Goal: Task Accomplishment & Management: Manage account settings

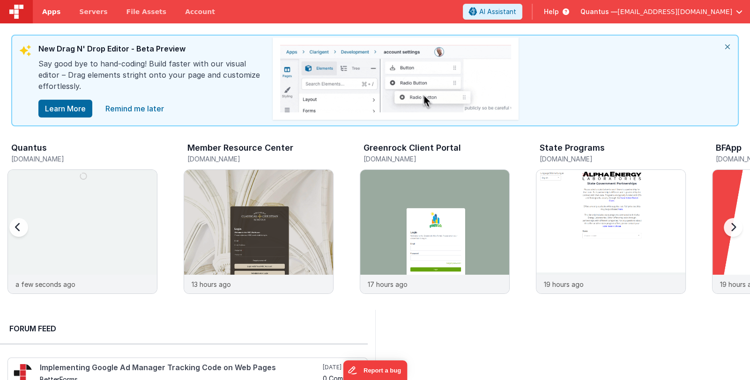
click at [47, 9] on span "Apps" at bounding box center [51, 11] width 18 height 9
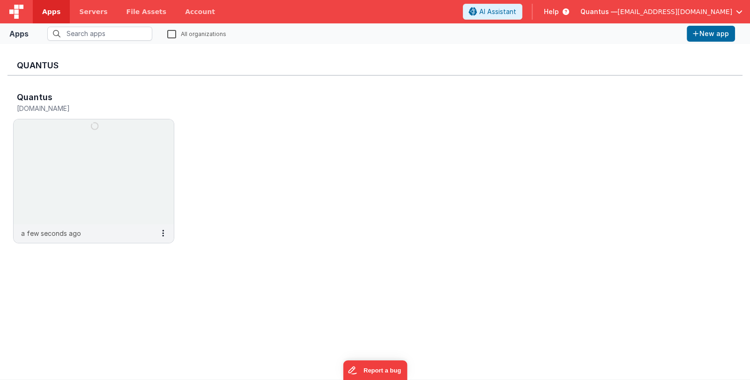
click at [617, 8] on span "Quantus —" at bounding box center [598, 11] width 37 height 9
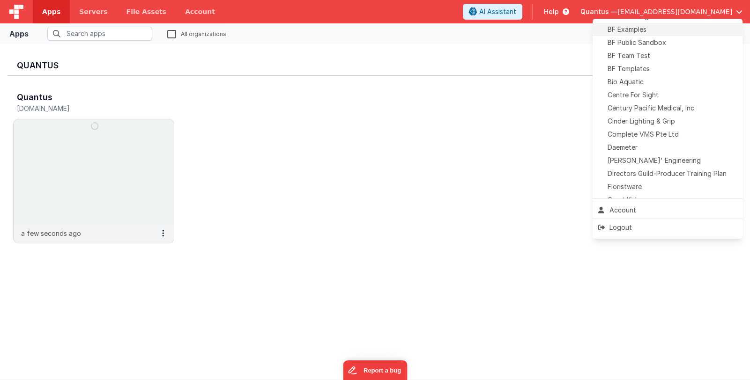
scroll to position [141, 0]
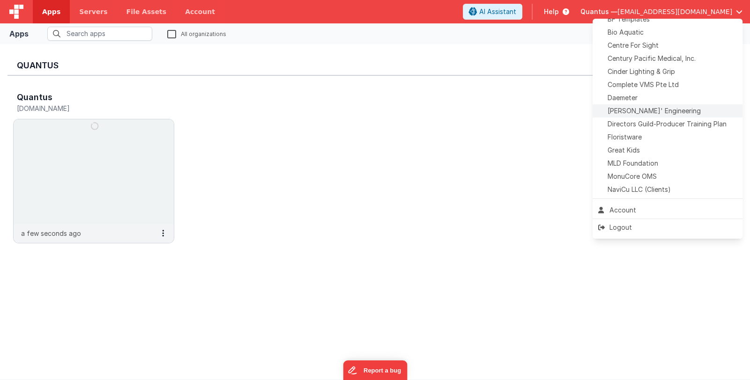
click at [651, 112] on span "Delfs' Engineering" at bounding box center [653, 110] width 93 height 9
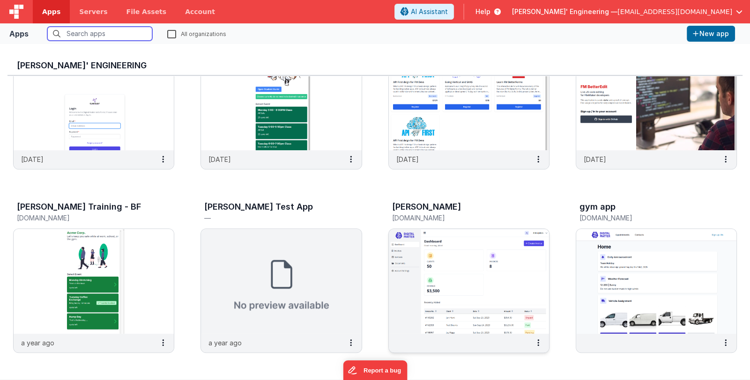
scroll to position [627, 0]
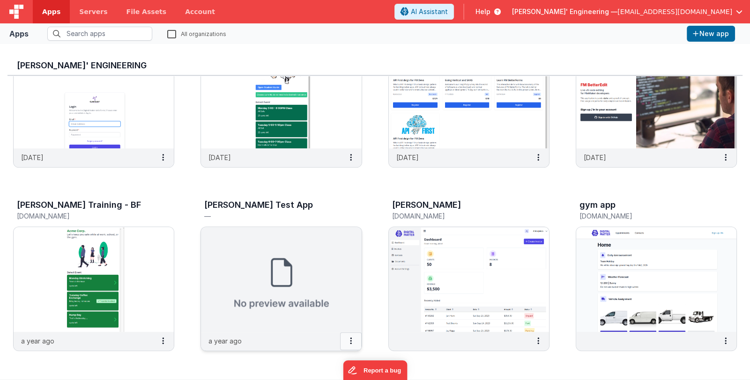
click at [350, 341] on icon at bounding box center [351, 341] width 2 height 0
click at [705, 34] on button "New app" at bounding box center [711, 34] width 48 height 16
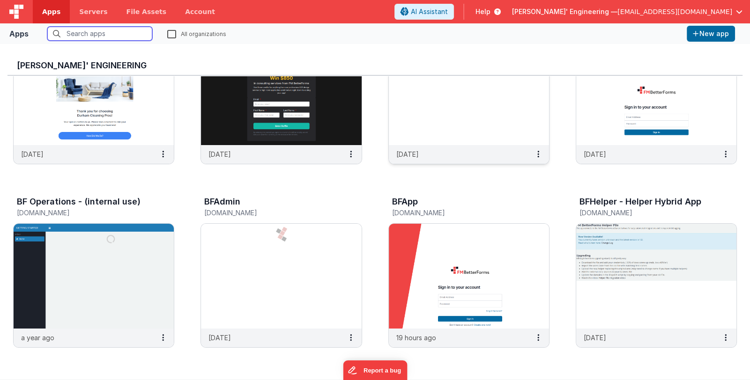
scroll to position [93, 0]
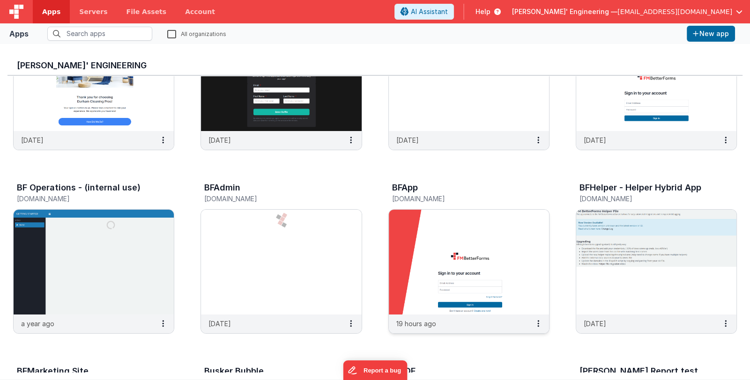
click at [473, 229] on img at bounding box center [469, 262] width 160 height 105
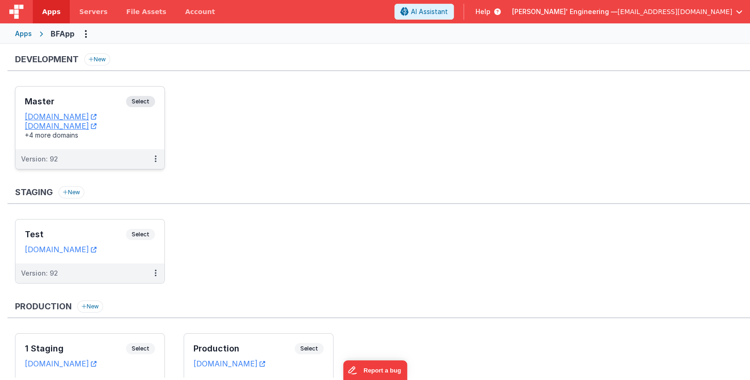
click at [72, 96] on div "Master Select" at bounding box center [90, 104] width 130 height 16
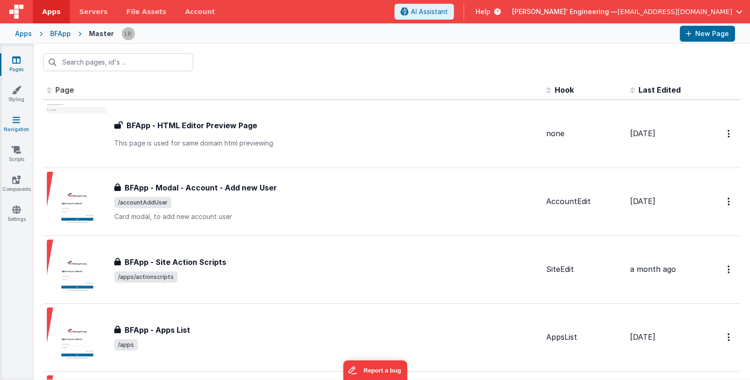
click at [18, 123] on icon at bounding box center [16, 119] width 7 height 9
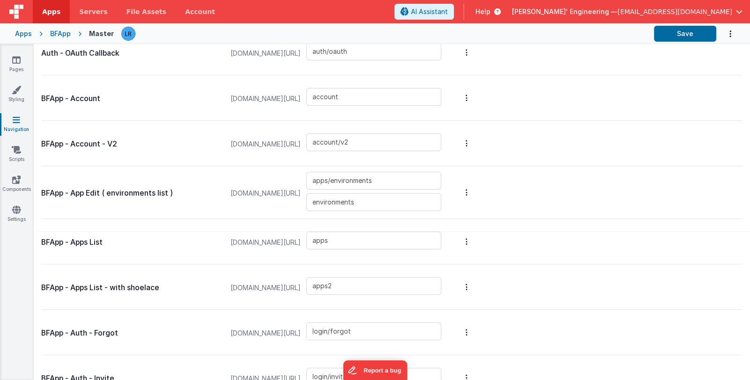
scroll to position [141, 0]
click at [356, 284] on input "apps2" at bounding box center [373, 285] width 135 height 18
click at [617, 9] on span "Delfs' Engineering —" at bounding box center [564, 11] width 105 height 9
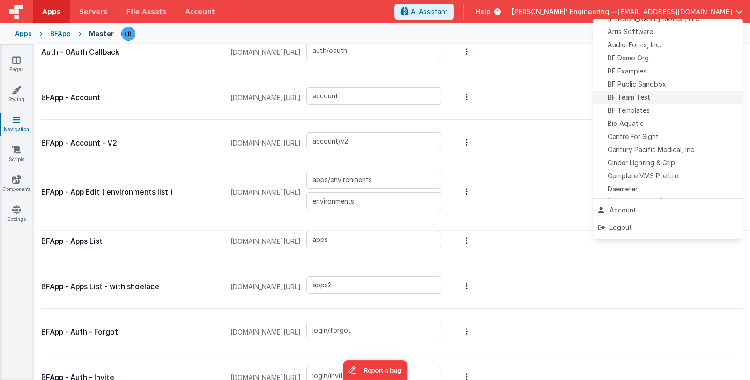
scroll to position [187, 0]
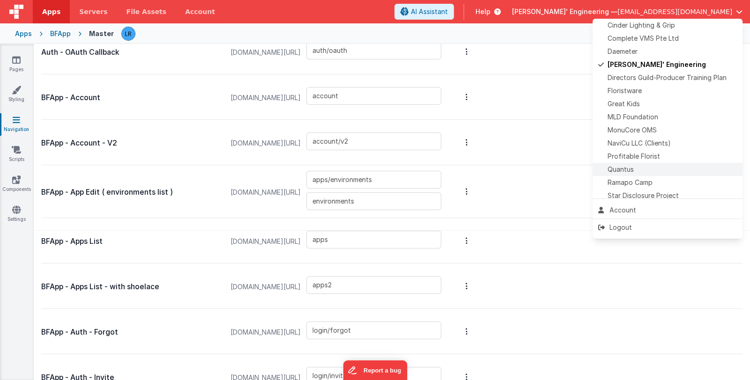
click at [666, 170] on div "Quantus" at bounding box center [667, 169] width 139 height 9
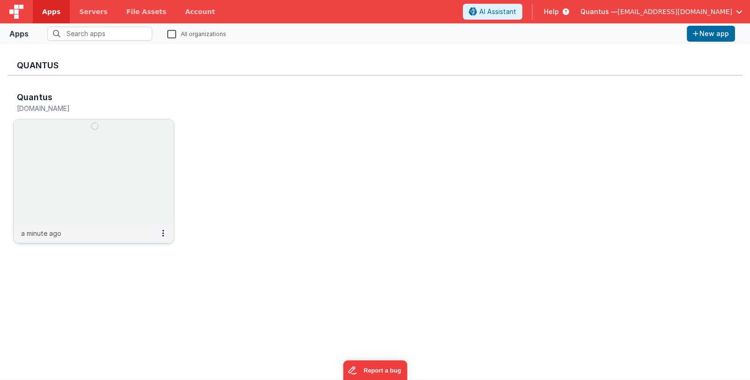
click at [82, 107] on h5 "quantus.fmbetterforms.com" at bounding box center [84, 108] width 134 height 7
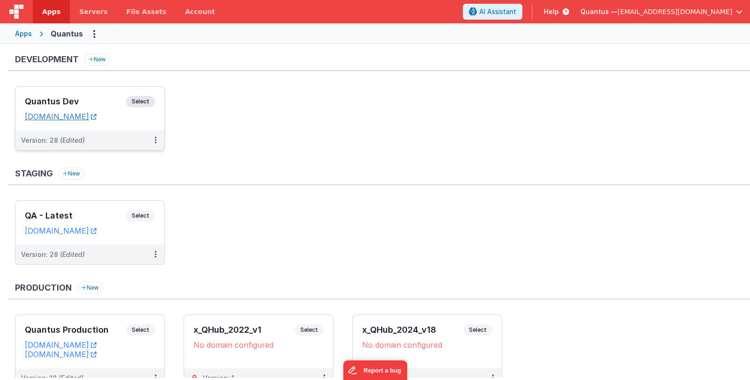
click at [87, 117] on link "quantusdev.fmbetterforms.com" at bounding box center [61, 116] width 72 height 9
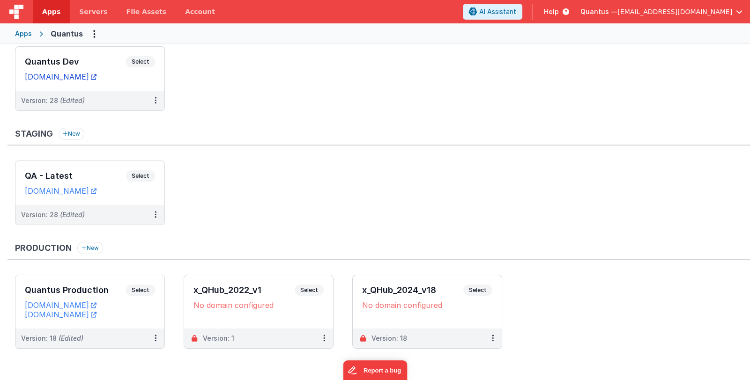
scroll to position [41, 0]
click at [87, 302] on link "quantus.fmbetterforms.com" at bounding box center [61, 304] width 72 height 9
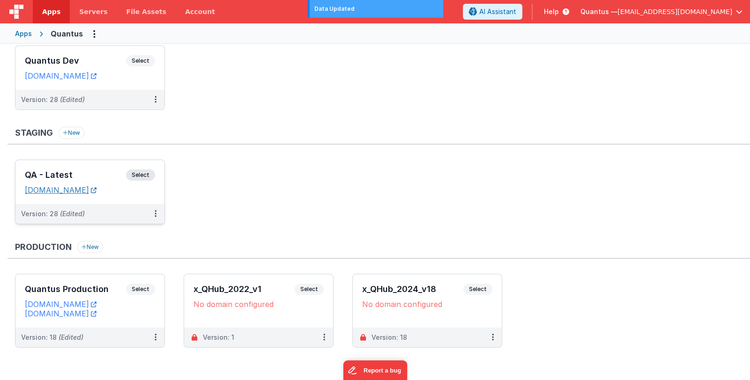
click at [88, 190] on link "qa-app.goquantus.com" at bounding box center [61, 189] width 72 height 9
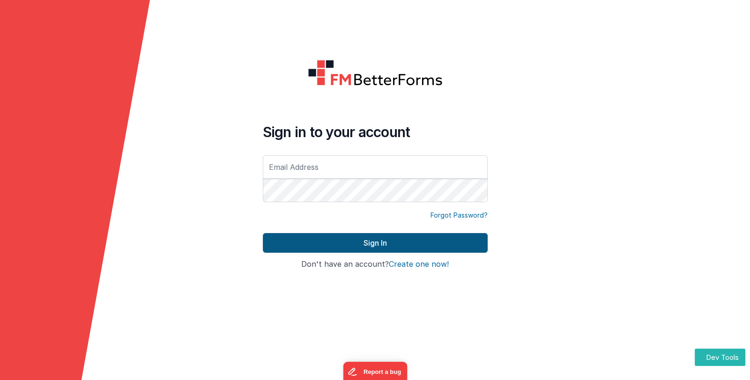
type input "[EMAIL_ADDRESS][DOMAIN_NAME]"
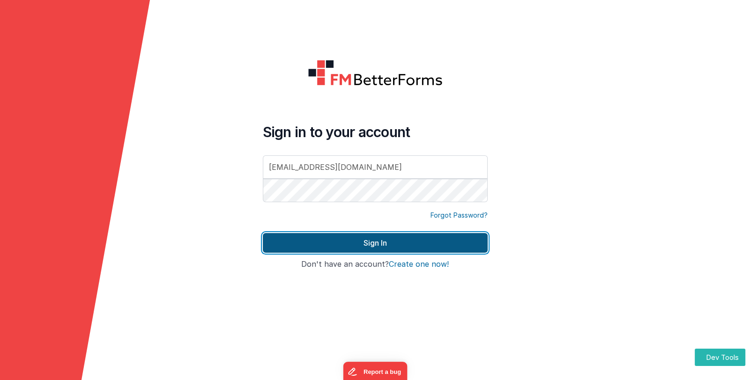
click at [372, 243] on button "Sign In" at bounding box center [375, 243] width 225 height 20
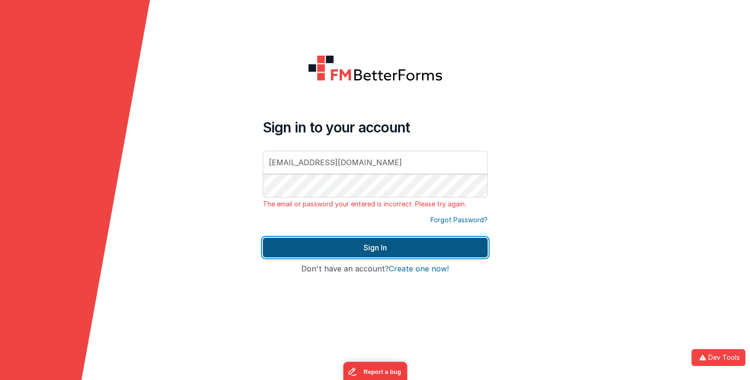
click at [324, 248] on button "Sign In" at bounding box center [375, 248] width 225 height 20
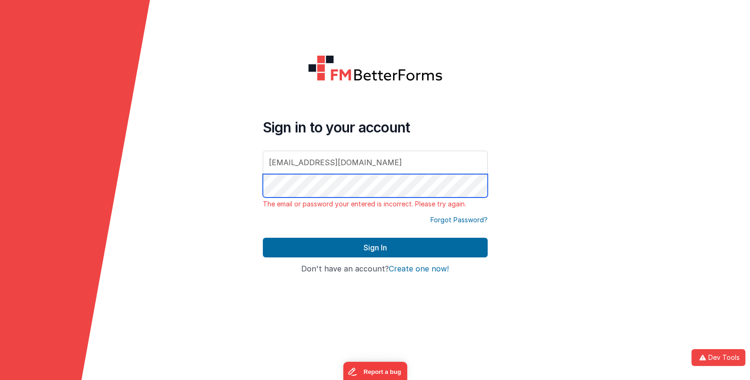
click at [246, 186] on form "Sign in to your account linxue@delfsengineering.ca The email or password your e…" at bounding box center [375, 190] width 750 height 380
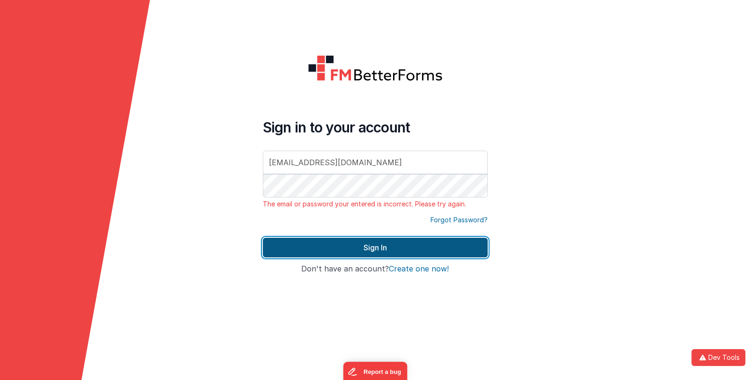
click at [314, 252] on button "Sign In" at bounding box center [375, 248] width 225 height 20
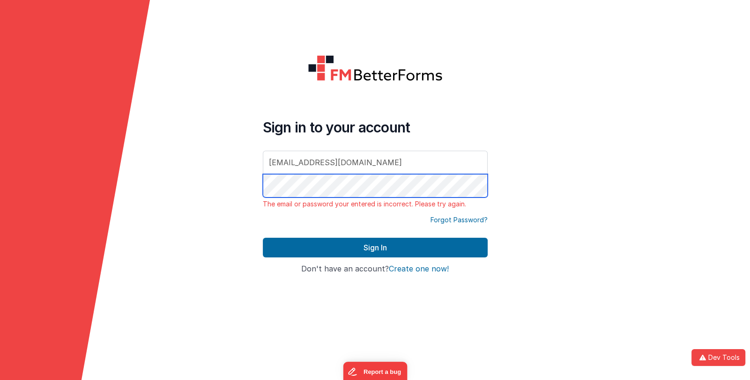
click at [255, 186] on div "Sign in to your account linxue@delfsengineering.ca The email or password your e…" at bounding box center [375, 190] width 240 height 286
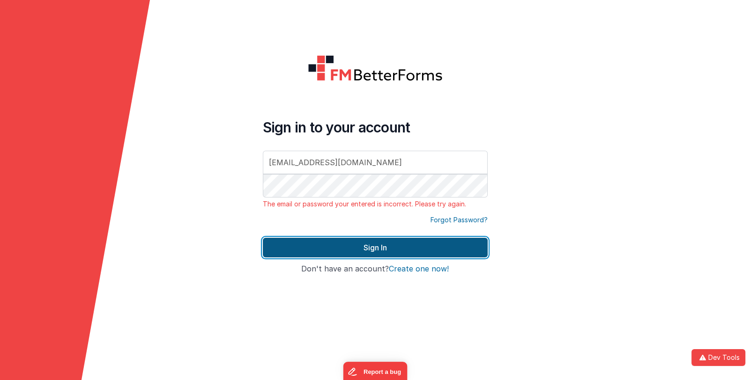
click at [371, 247] on button "Sign In" at bounding box center [375, 248] width 225 height 20
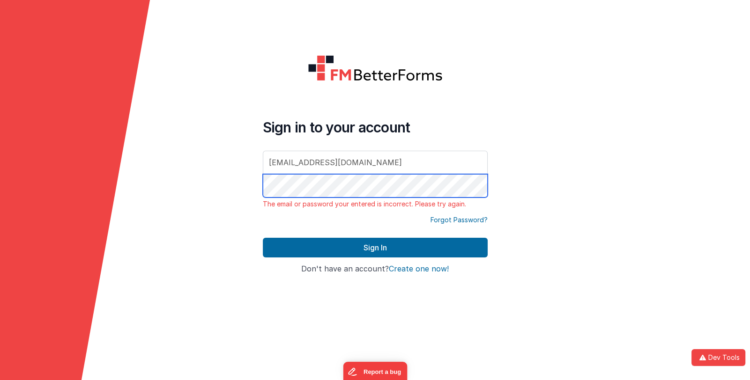
click at [247, 186] on form "Sign in to your account linxue@delfsengineering.ca The email or password your e…" at bounding box center [375, 190] width 750 height 380
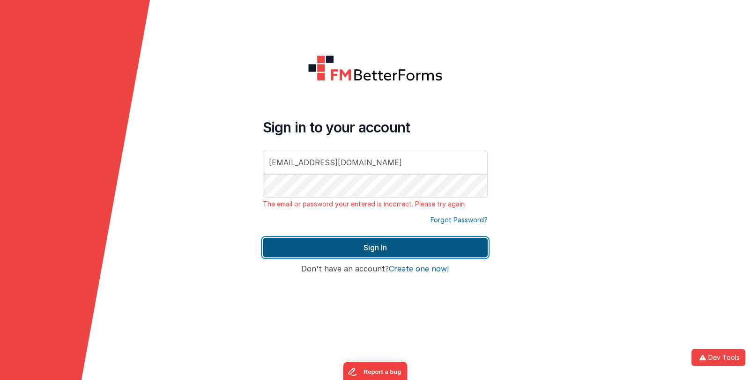
click at [297, 250] on button "Sign In" at bounding box center [375, 248] width 225 height 20
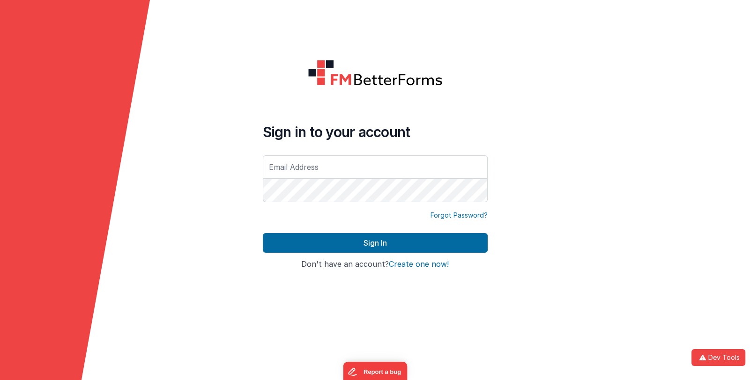
type input "[EMAIL_ADDRESS][DOMAIN_NAME]"
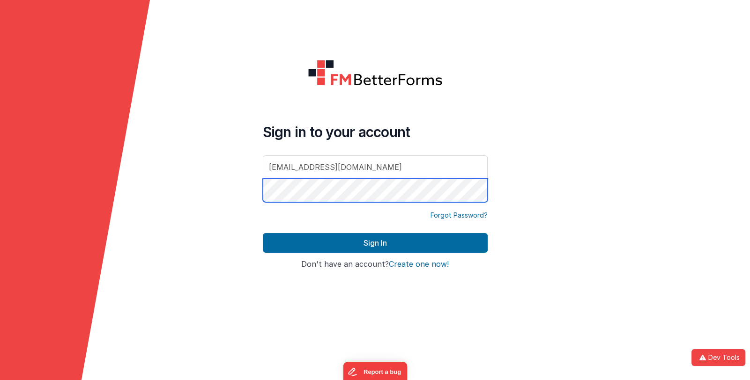
click at [244, 190] on form "Sign in to your account [EMAIL_ADDRESS][DOMAIN_NAME] Forgot Password? Sign In S…" at bounding box center [375, 190] width 750 height 380
click at [253, 190] on form "Sign in to your account [EMAIL_ADDRESS][DOMAIN_NAME] Forgot Password? Sign In S…" at bounding box center [375, 190] width 750 height 380
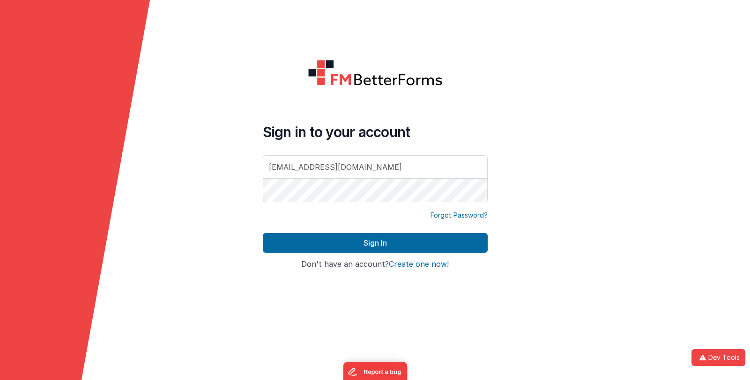
click at [457, 211] on link "Forgot Password?" at bounding box center [458, 215] width 57 height 9
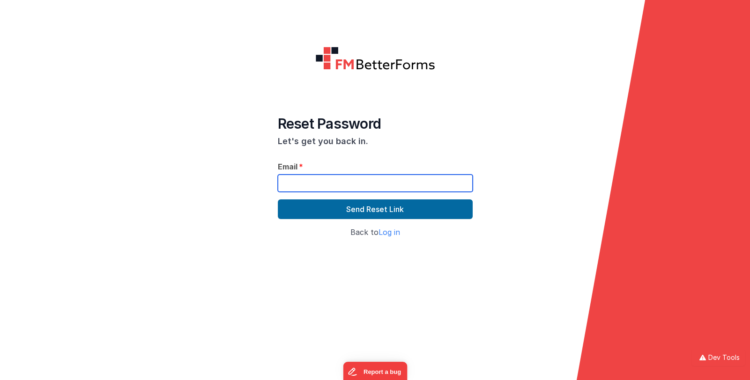
click at [363, 185] on input "text" at bounding box center [375, 183] width 195 height 17
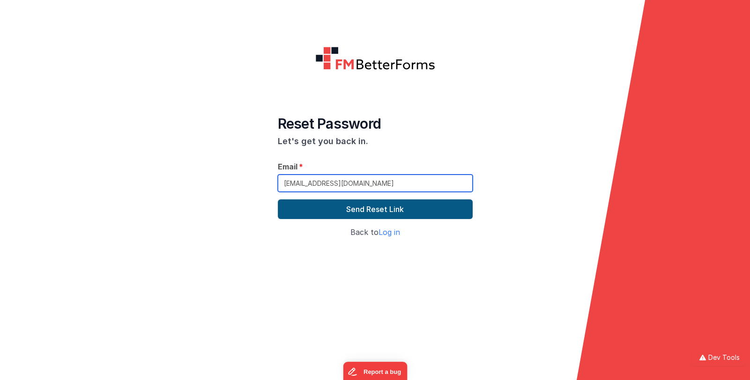
type input "[EMAIL_ADDRESS][DOMAIN_NAME]"
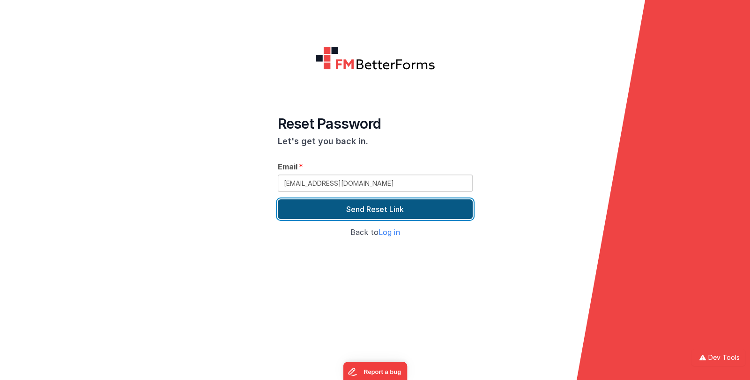
click at [356, 211] on button "Send Reset Link" at bounding box center [375, 210] width 195 height 20
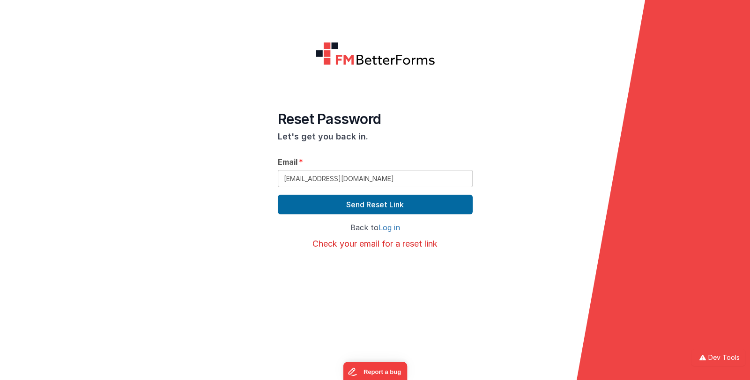
click at [384, 225] on link "Log in" at bounding box center [389, 227] width 22 height 9
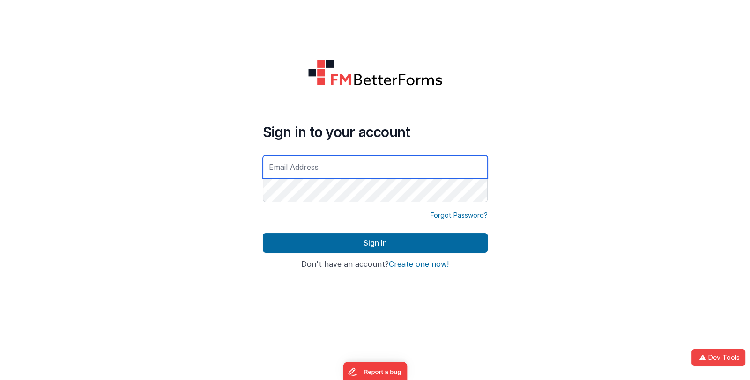
type input "[EMAIL_ADDRESS][DOMAIN_NAME]"
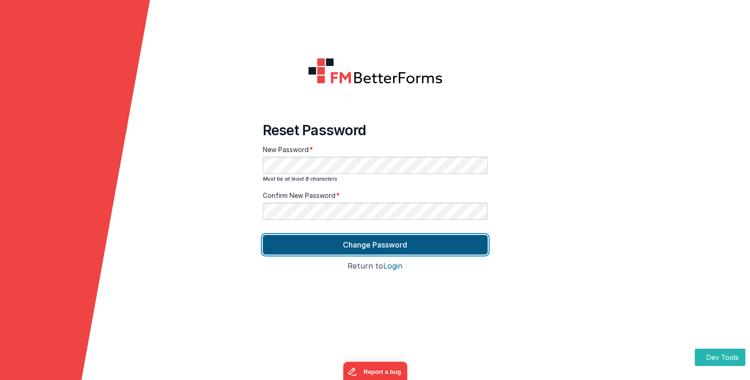
click at [333, 245] on button "Change Password" at bounding box center [375, 245] width 225 height 20
click at [336, 245] on button "Change Password" at bounding box center [375, 245] width 225 height 20
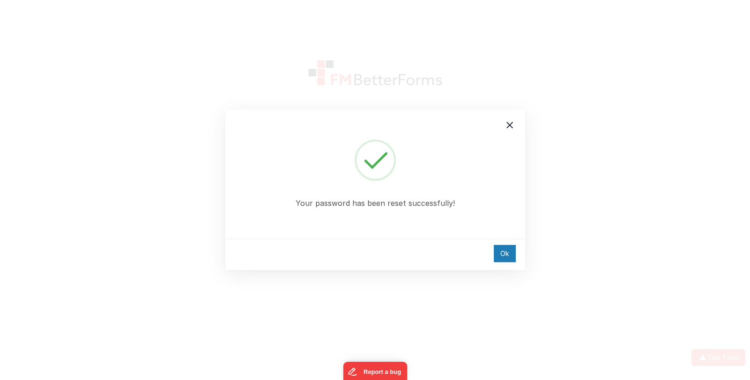
type input "[EMAIL_ADDRESS][DOMAIN_NAME]"
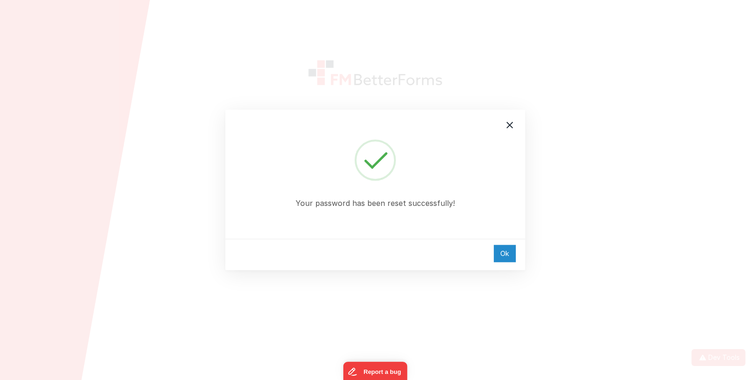
click at [501, 254] on div "Ok" at bounding box center [505, 253] width 22 height 17
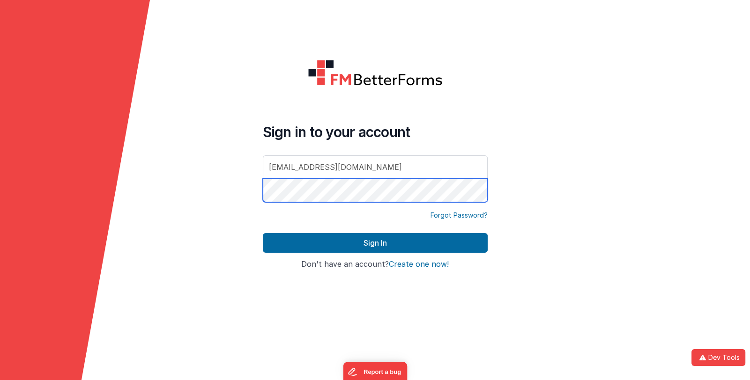
click at [241, 187] on form "Sign in to your account [EMAIL_ADDRESS][DOMAIN_NAME] Forgot Password? Sign In S…" at bounding box center [375, 190] width 750 height 380
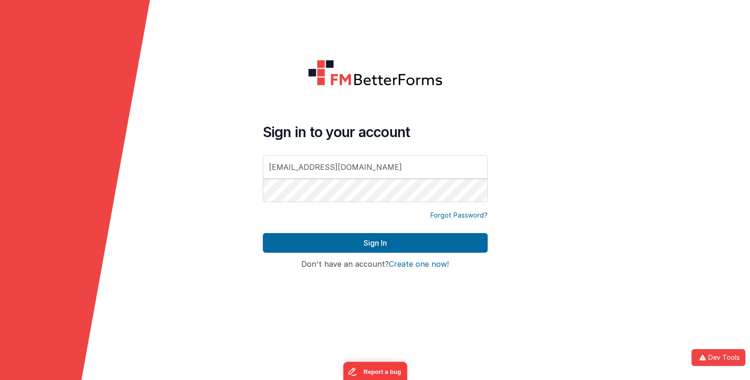
click at [338, 252] on div "Sign In" at bounding box center [375, 246] width 225 height 27
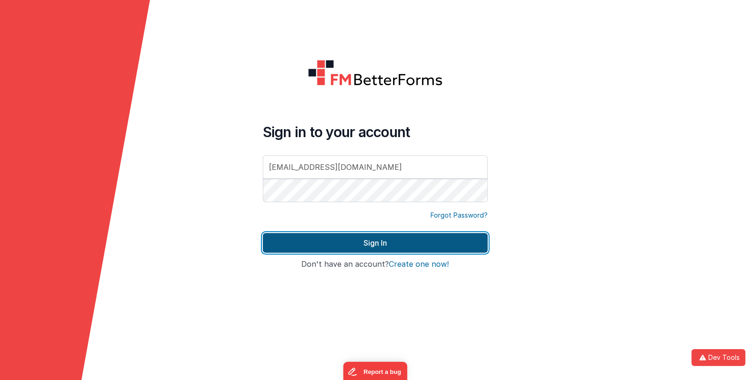
click at [342, 247] on button "Sign In" at bounding box center [375, 243] width 225 height 20
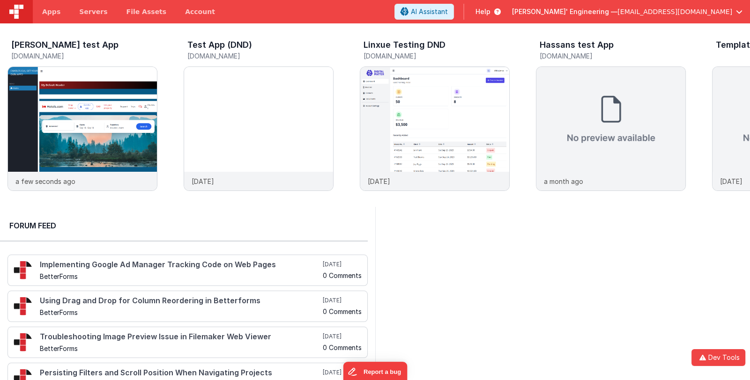
click at [614, 9] on span "Delfs' Engineering —" at bounding box center [564, 11] width 105 height 9
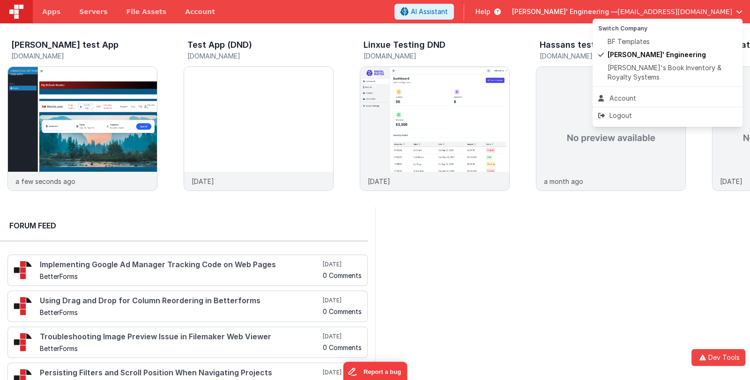
click at [497, 42] on button at bounding box center [375, 190] width 750 height 380
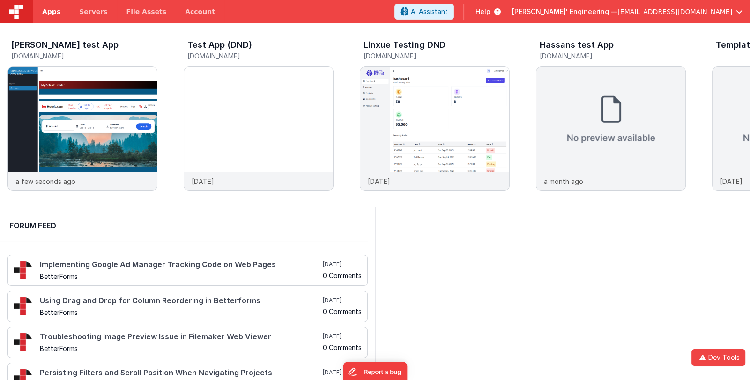
click at [52, 15] on span "Apps" at bounding box center [51, 11] width 18 height 9
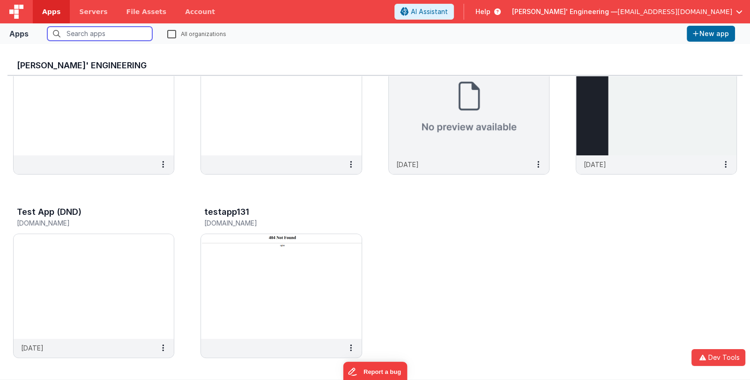
scroll to position [443, 0]
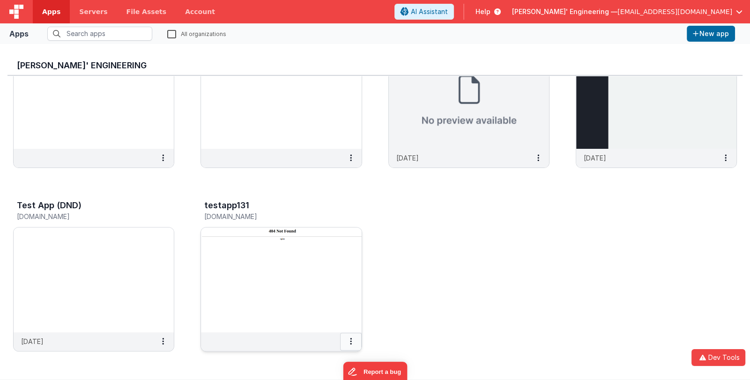
click at [349, 343] on button at bounding box center [351, 342] width 22 height 18
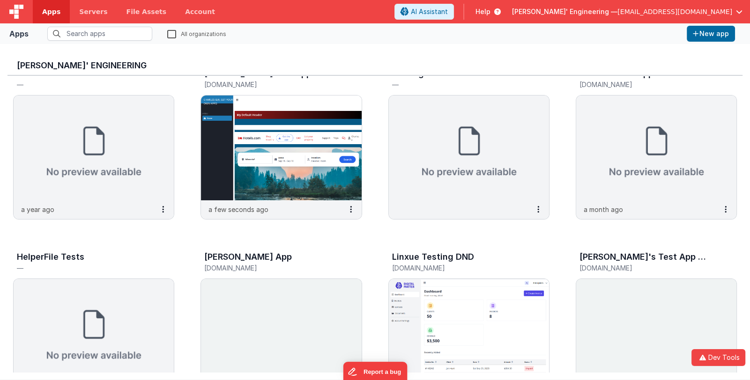
scroll to position [0, 0]
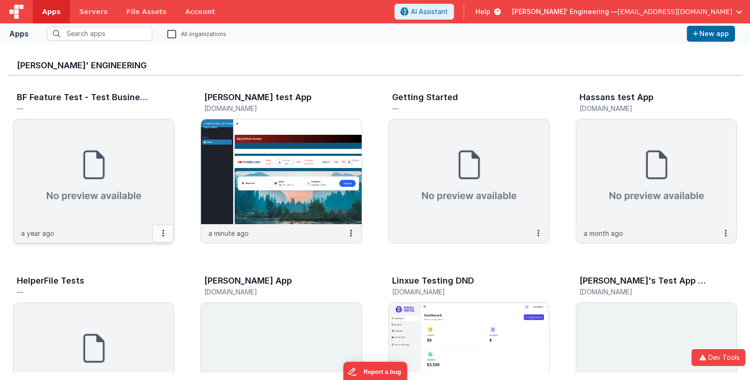
click at [163, 234] on icon at bounding box center [163, 233] width 2 height 0
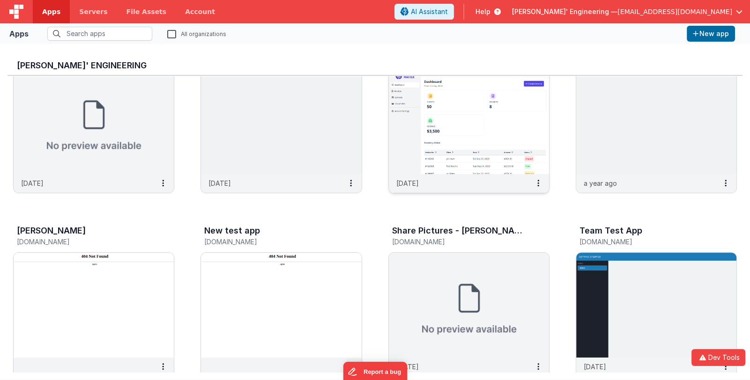
scroll to position [443, 0]
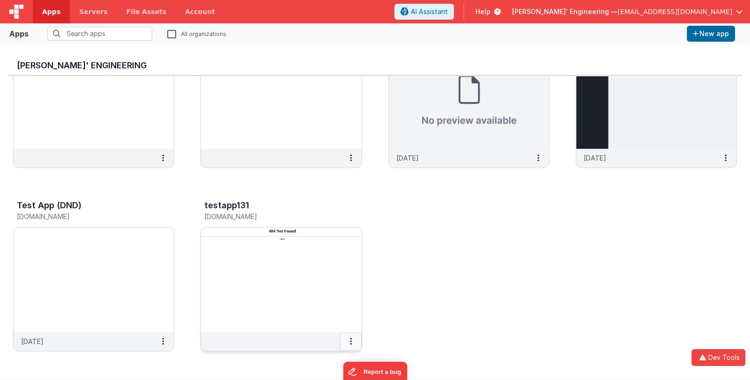
click at [348, 341] on button at bounding box center [351, 342] width 22 height 18
click at [424, 285] on div at bounding box center [375, 190] width 750 height 380
click at [611, 15] on span "Delfs' Engineering —" at bounding box center [564, 11] width 105 height 9
